Goal: Contribute content

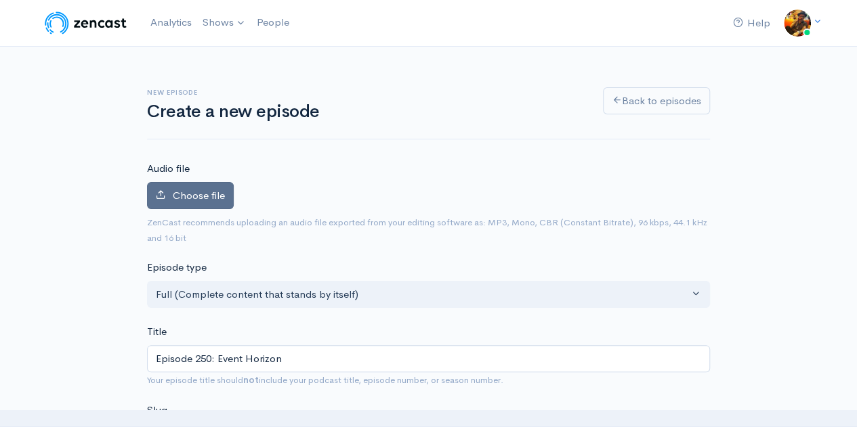
scroll to position [1, 0]
click at [199, 202] on label "Choose file" at bounding box center [190, 196] width 87 height 28
click at [0, 0] on input "Choose file" at bounding box center [0, 0] width 0 height 0
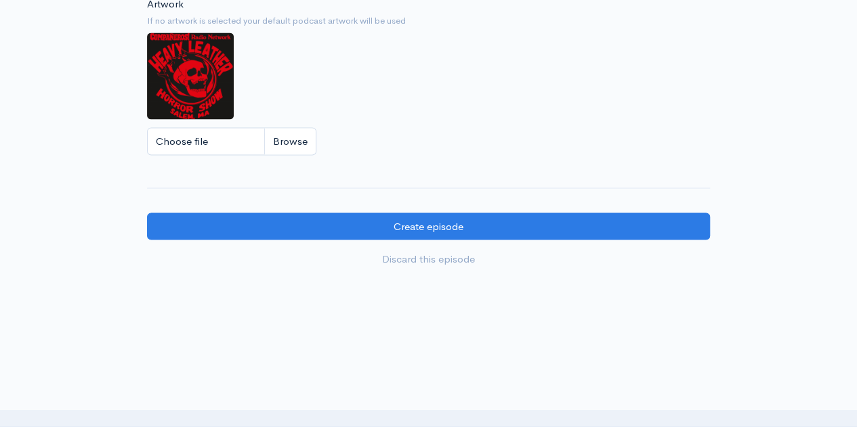
scroll to position [1204, 0]
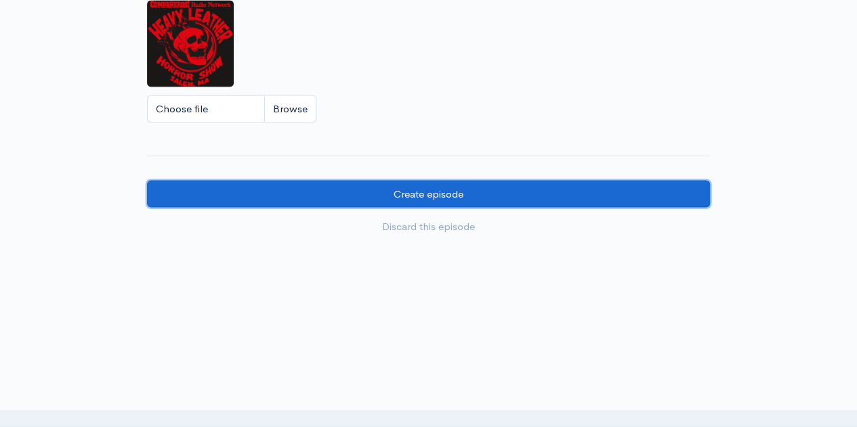
click at [607, 197] on input "Create episode" at bounding box center [428, 194] width 563 height 28
